Goal: Task Accomplishment & Management: Manage account settings

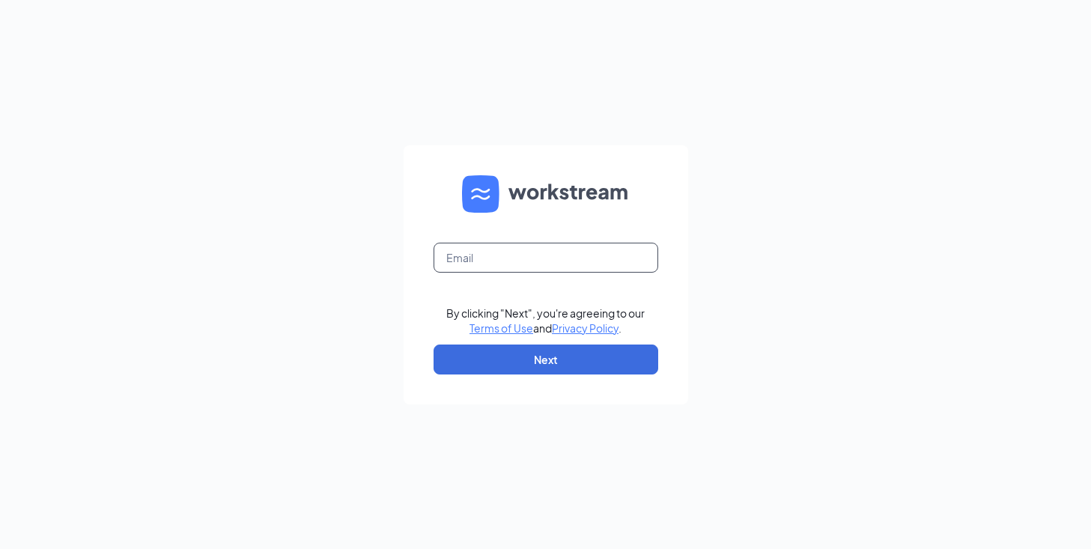
click at [580, 263] on input "text" at bounding box center [546, 258] width 225 height 30
type input "grace.chang@cfafranchisee.com"
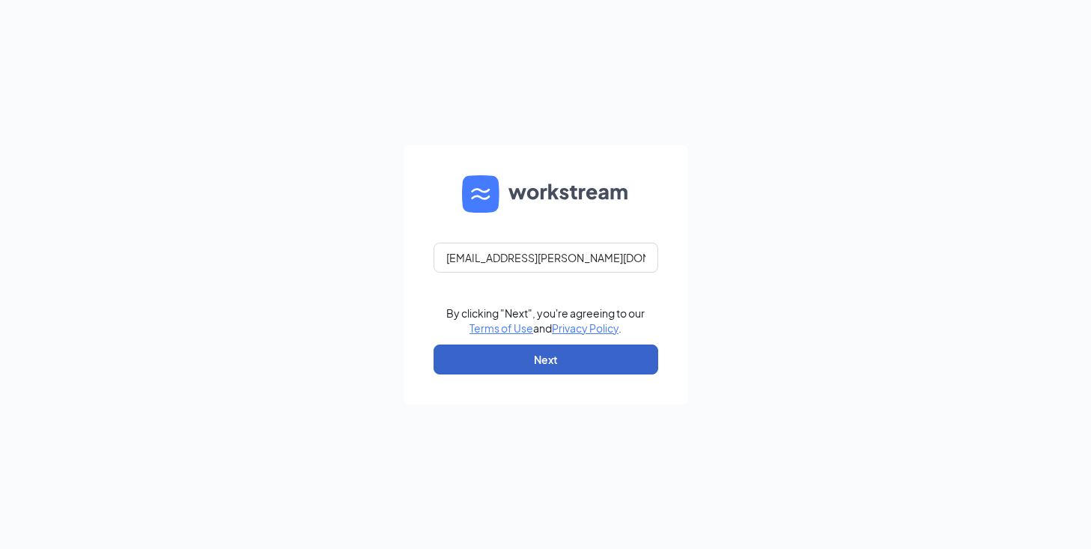
click at [586, 368] on button "Next" at bounding box center [546, 359] width 225 height 30
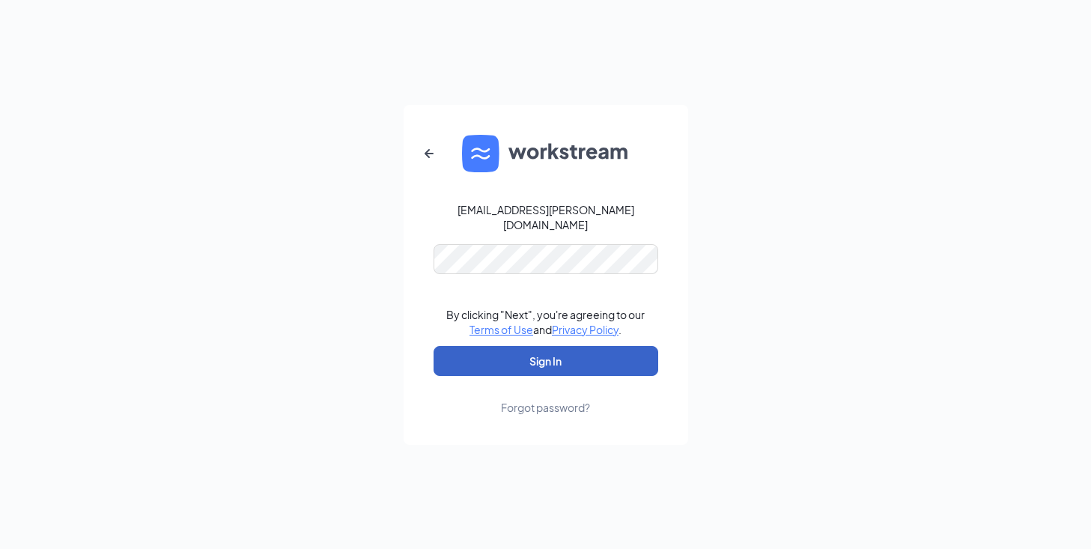
click at [538, 357] on button "Sign In" at bounding box center [546, 361] width 225 height 30
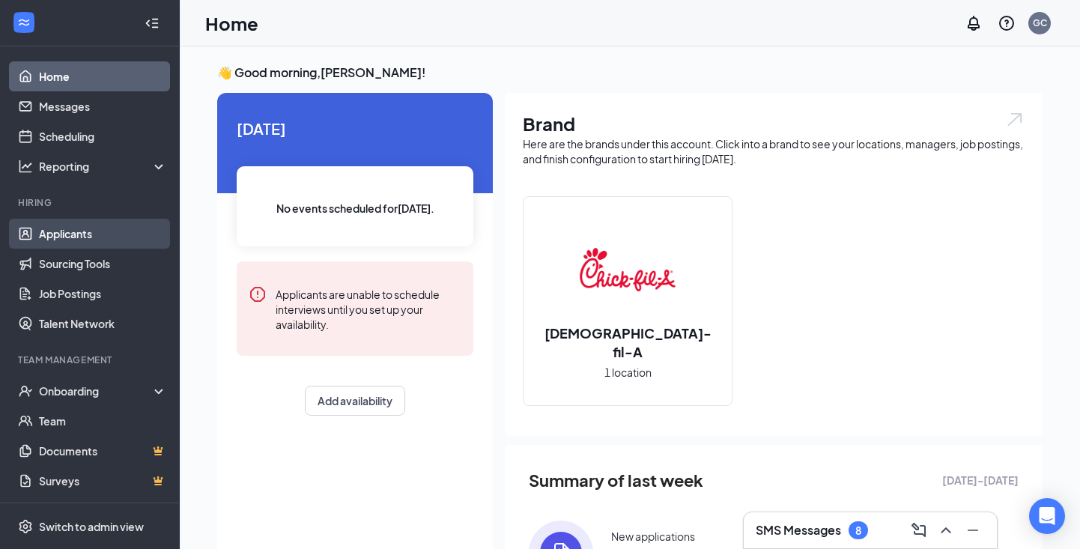
click at [83, 246] on link "Applicants" at bounding box center [103, 234] width 128 height 30
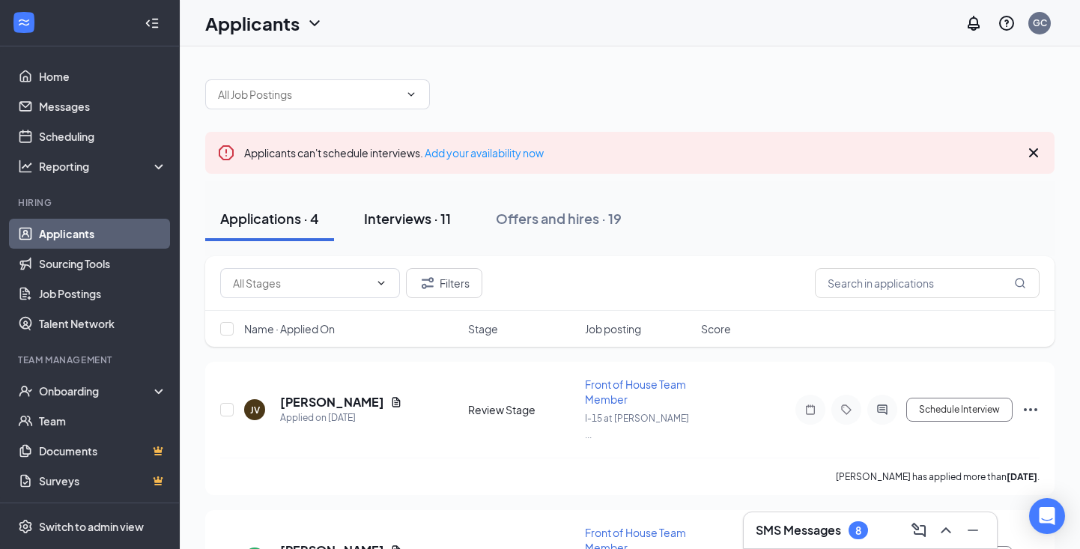
click at [407, 218] on div "Interviews · 11" at bounding box center [407, 218] width 87 height 19
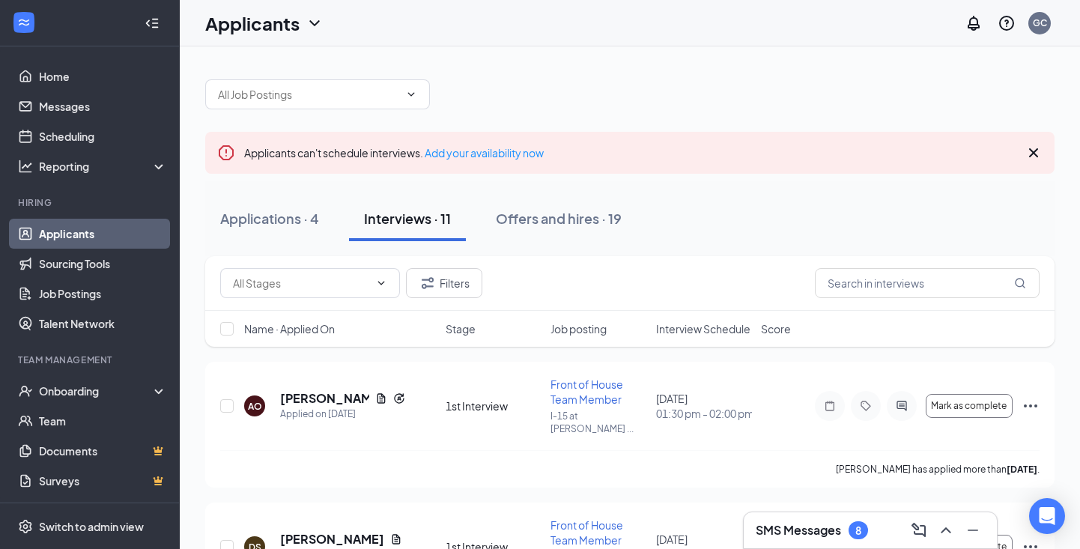
click at [412, 231] on button "Interviews · 11" at bounding box center [407, 218] width 117 height 45
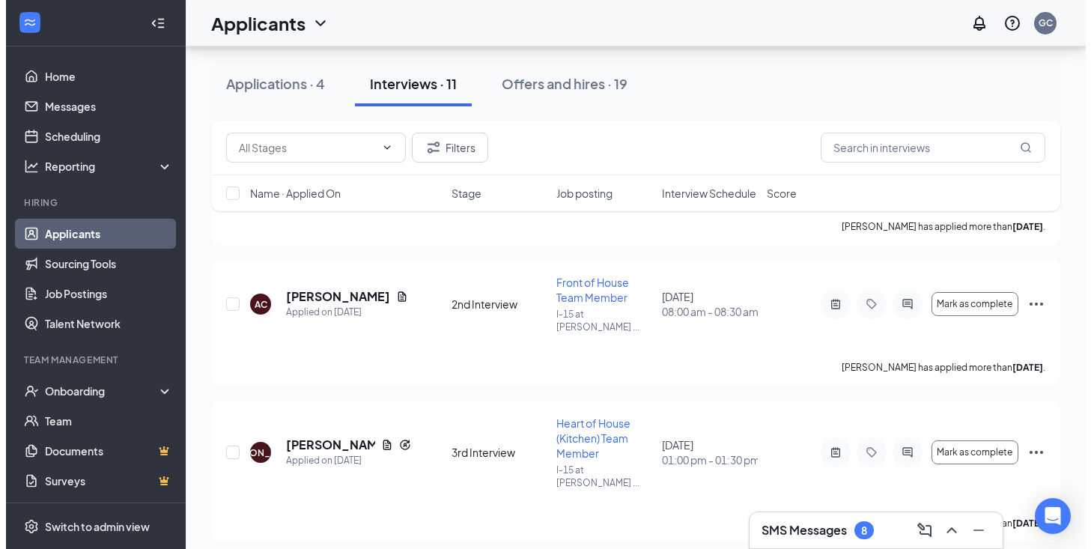
scroll to position [1254, 0]
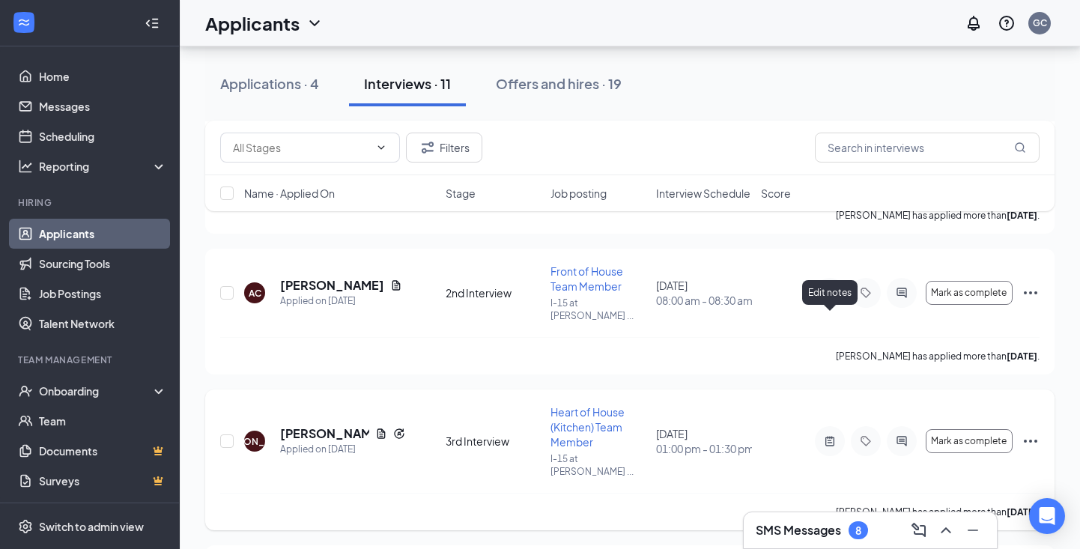
click at [829, 435] on icon "ActiveNote" at bounding box center [830, 441] width 18 height 12
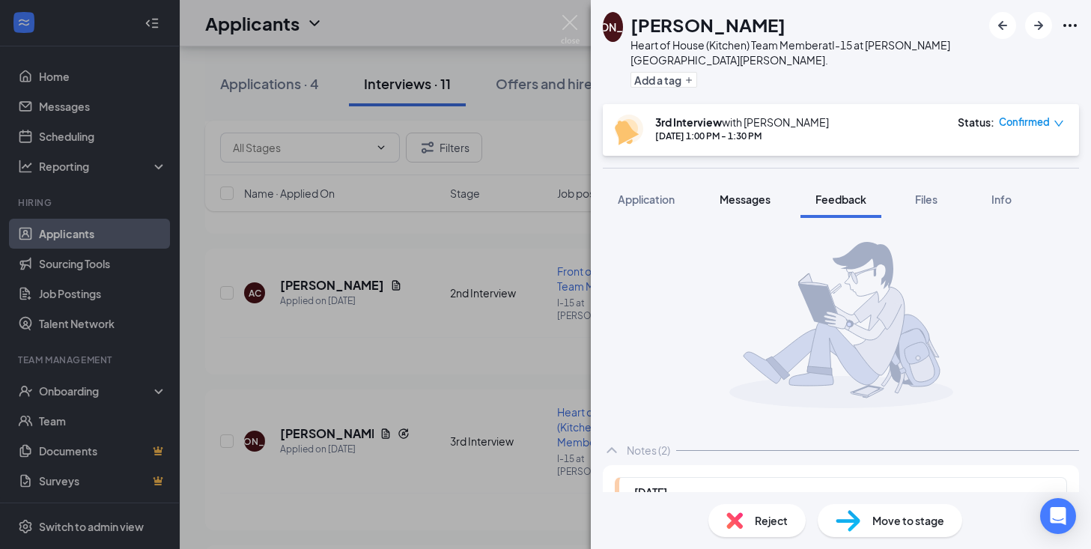
scroll to position [3906, 0]
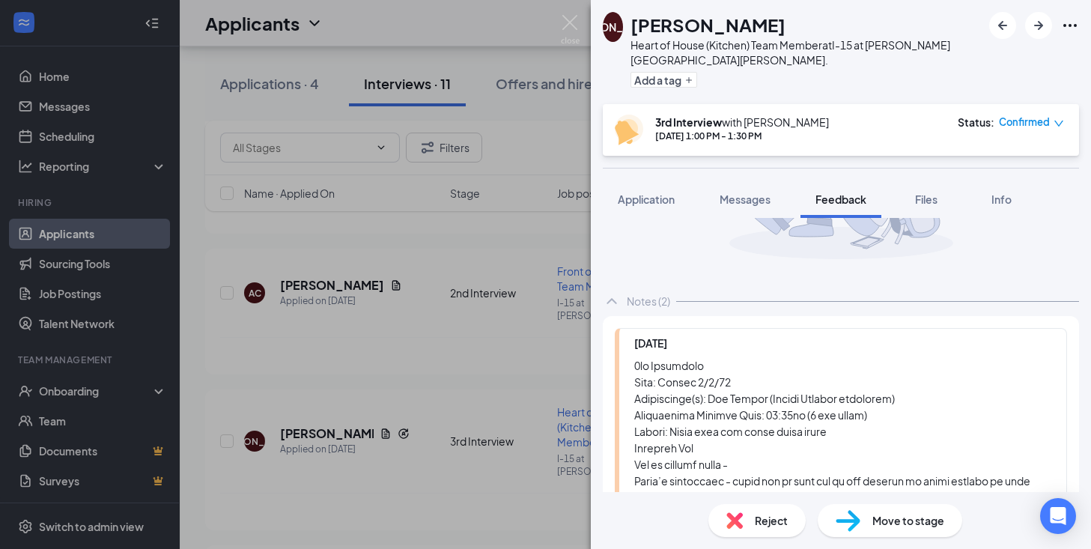
scroll to position [150, 0]
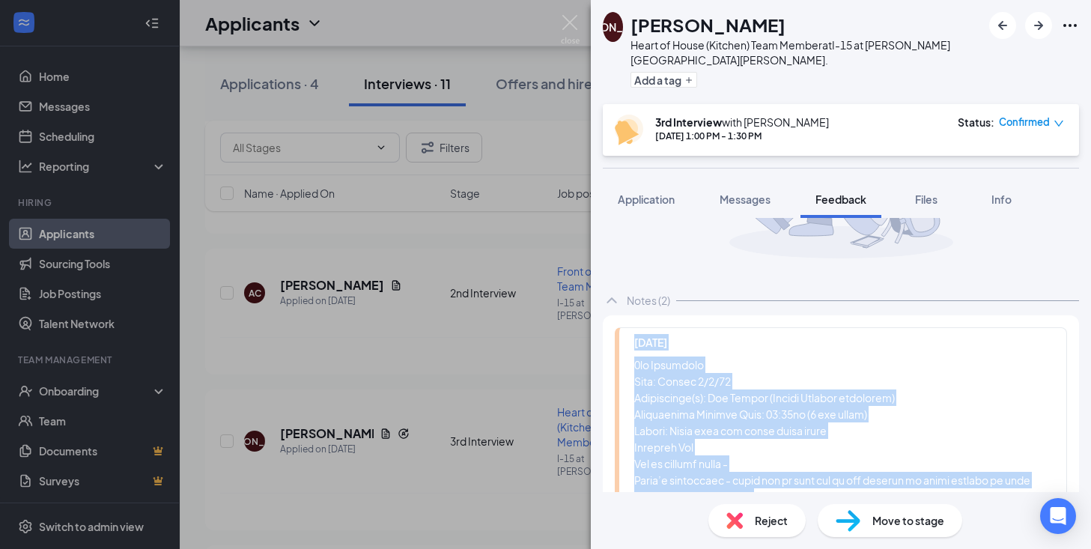
drag, startPoint x: 726, startPoint y: 386, endPoint x: 633, endPoint y: 323, distance: 112.1
click at [658, 199] on span "Application" at bounding box center [646, 198] width 57 height 13
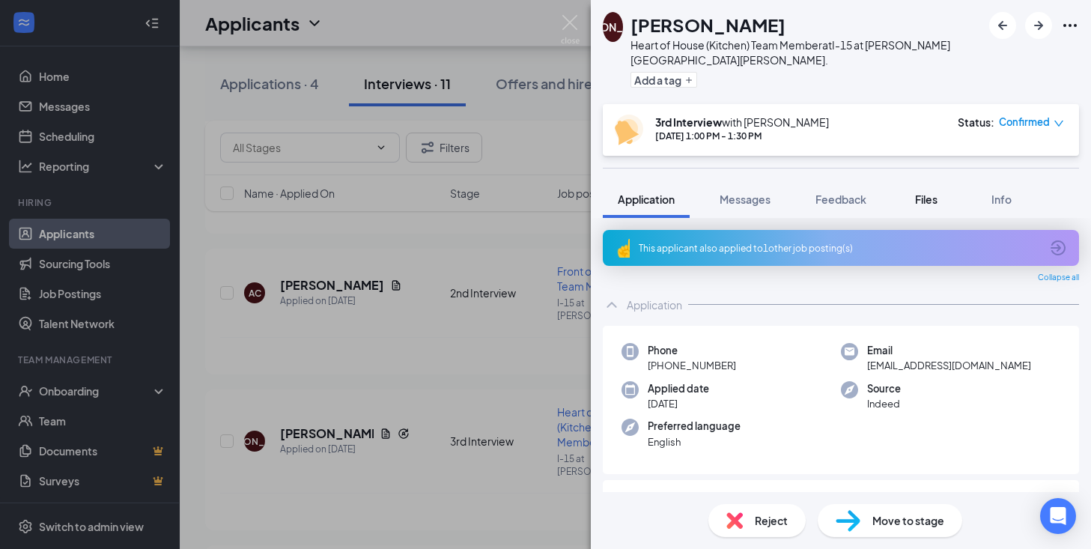
click at [922, 192] on span "Files" at bounding box center [926, 198] width 22 height 13
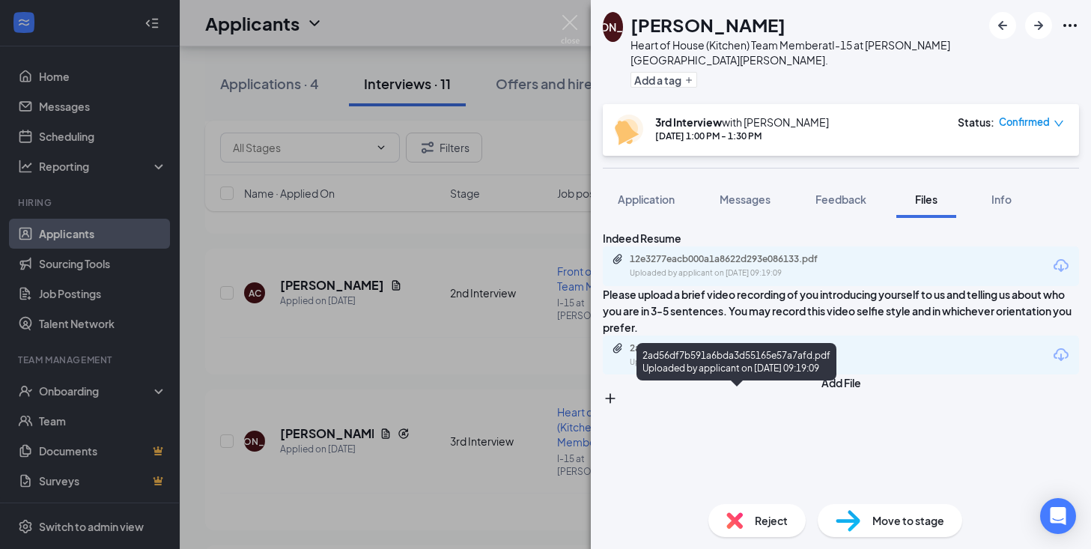
click at [792, 354] on div "2ad56df7b591a6bda3d55165e57a7afd.pdf" at bounding box center [735, 348] width 210 height 12
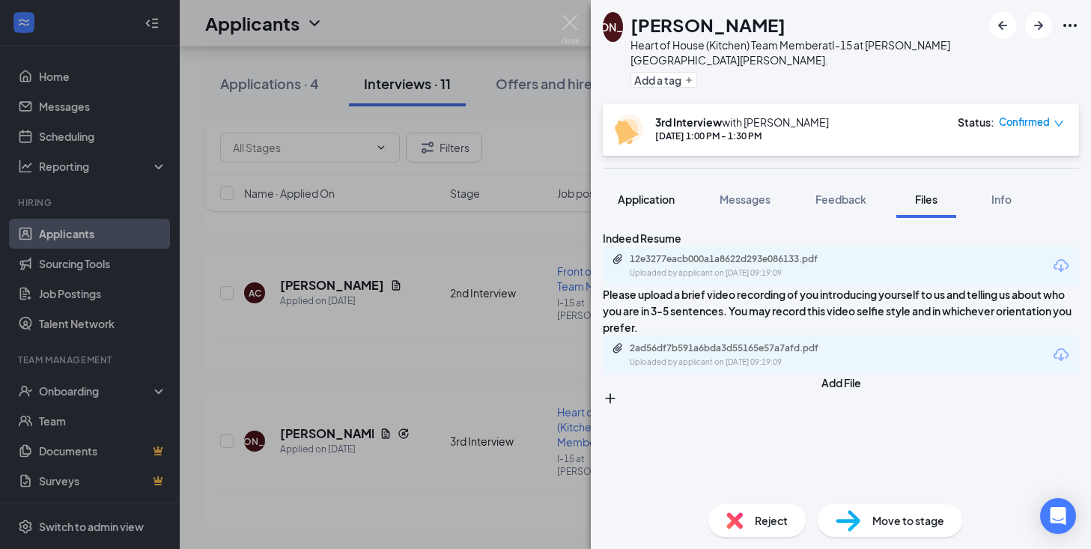
click at [656, 207] on button "Application" at bounding box center [646, 198] width 87 height 37
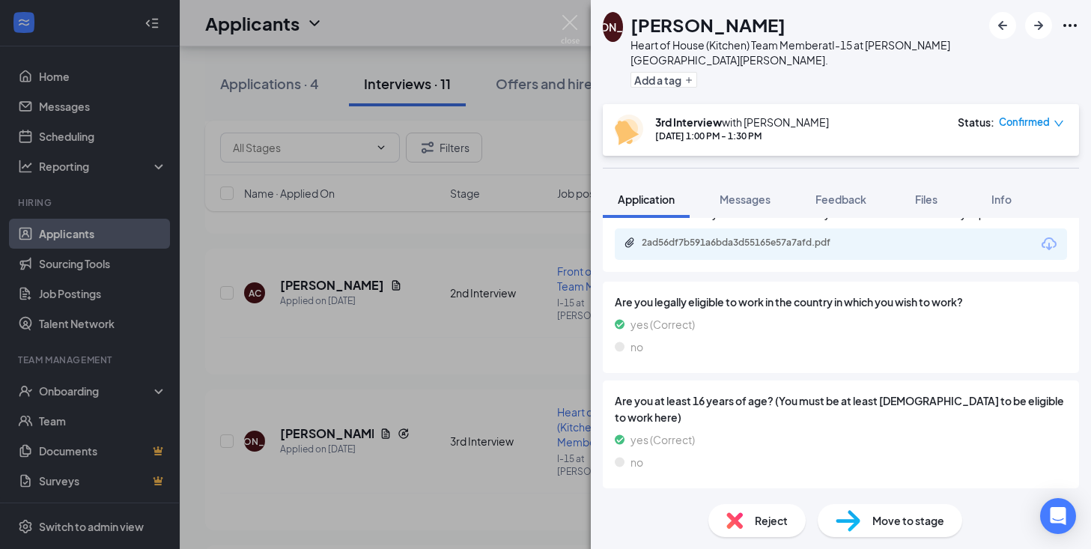
scroll to position [3349, 0]
